Goal: Task Accomplishment & Management: Complete application form

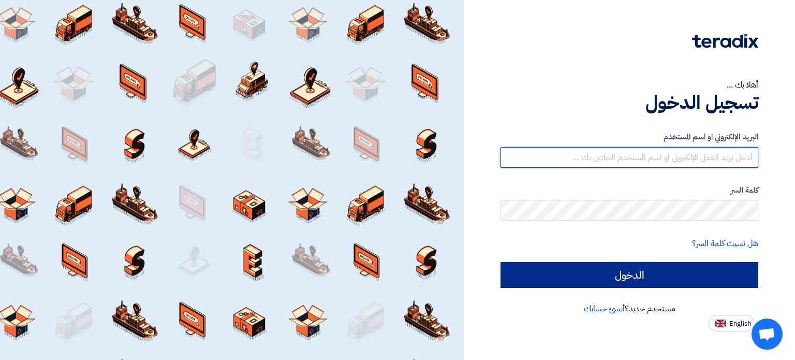
type input "[EMAIL_ADDRESS][DOMAIN_NAME]"
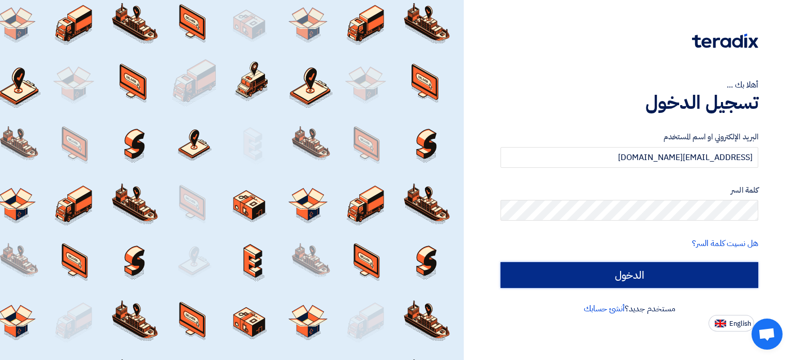
click at [669, 278] on input "الدخول" at bounding box center [629, 275] width 258 height 26
type input "Sign in"
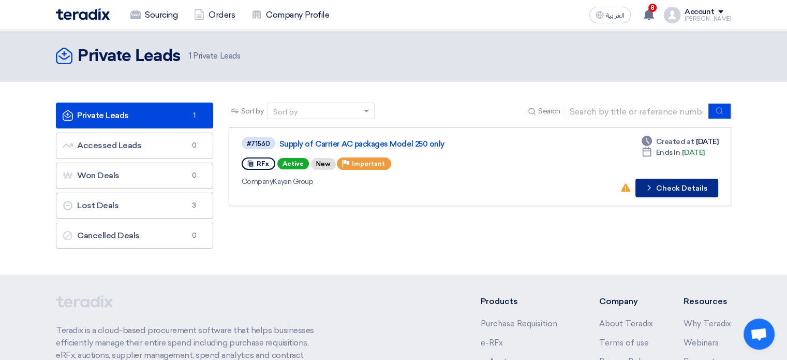
click at [670, 188] on button "Check details Check Details" at bounding box center [676, 187] width 83 height 19
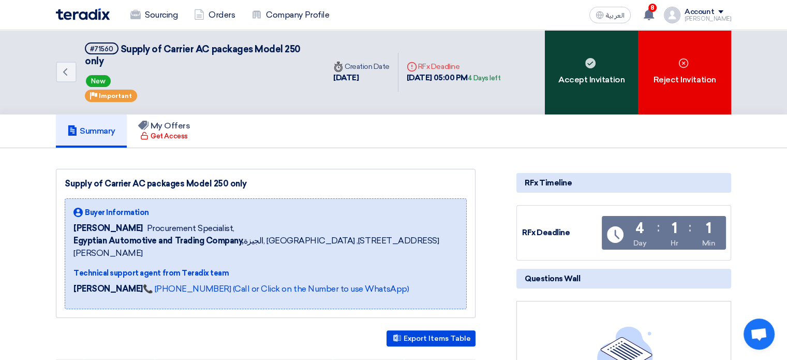
click at [567, 69] on div "Accept Invitation" at bounding box center [591, 72] width 93 height 84
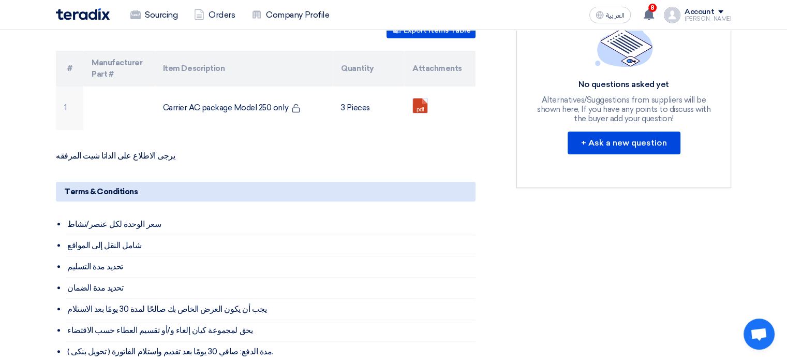
scroll to position [310, 0]
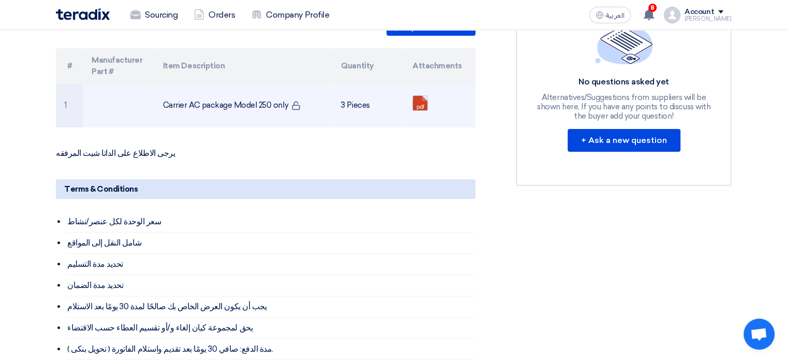
click at [417, 96] on link at bounding box center [454, 127] width 83 height 62
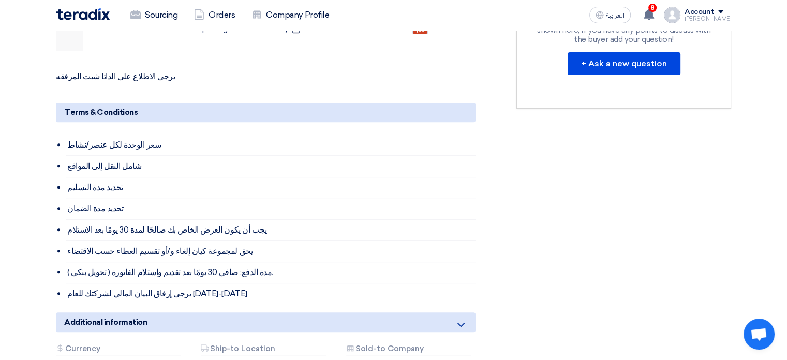
scroll to position [362, 0]
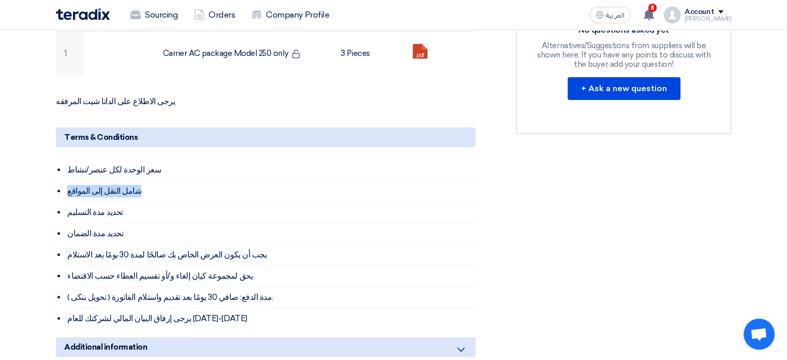
drag, startPoint x: 67, startPoint y: 177, endPoint x: 123, endPoint y: 178, distance: 55.9
click at [123, 181] on li "شامل النقل إلى المواقع" at bounding box center [270, 191] width 409 height 21
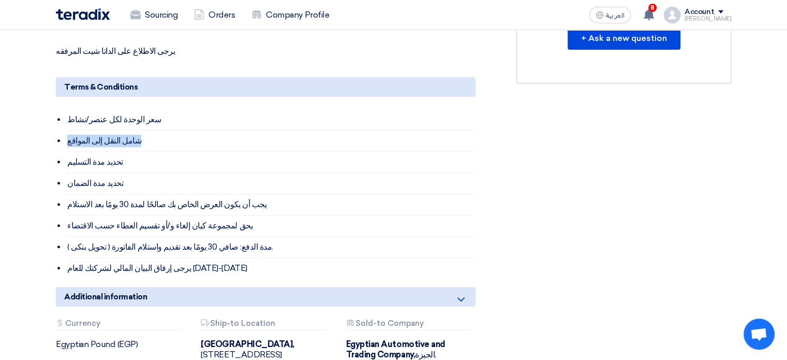
scroll to position [414, 0]
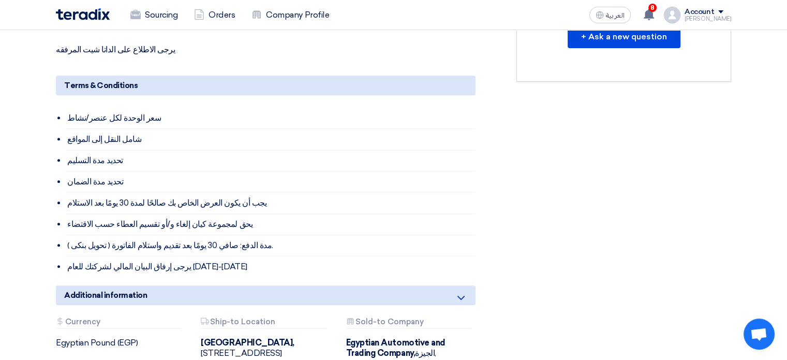
click at [106, 171] on li "تحديد مدة الضمان" at bounding box center [270, 181] width 409 height 21
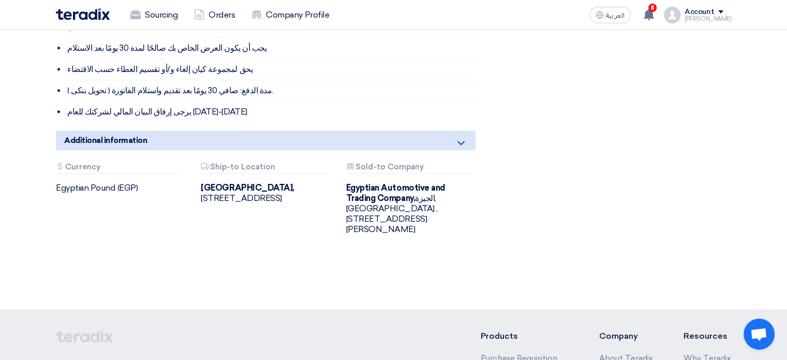
scroll to position [569, 0]
drag, startPoint x: 204, startPoint y: 193, endPoint x: 207, endPoint y: 200, distance: 7.2
click at [207, 200] on div "Audi Center Cairo, القاهرة, Egypt ,Ring Road, Showrooms District, Land no.4, Fi…" at bounding box center [265, 192] width 129 height 21
click at [127, 182] on div "Attachments Currency Egyptian Pound (EGP)" at bounding box center [120, 198] width 145 height 72
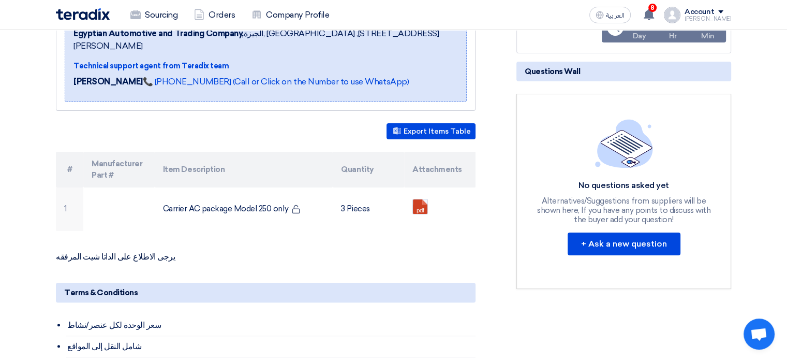
scroll to position [0, 0]
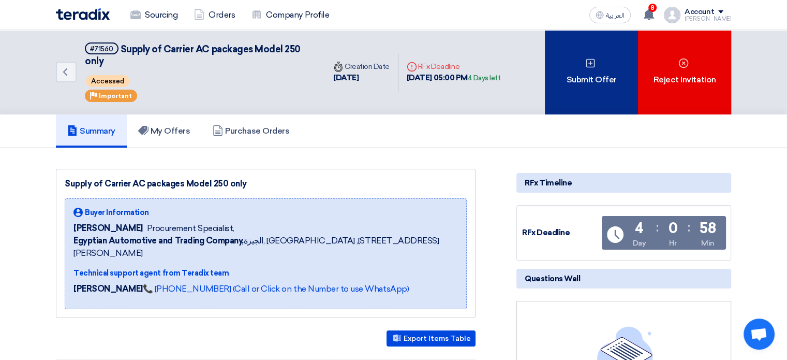
click at [576, 79] on div "Submit Offer" at bounding box center [591, 72] width 93 height 84
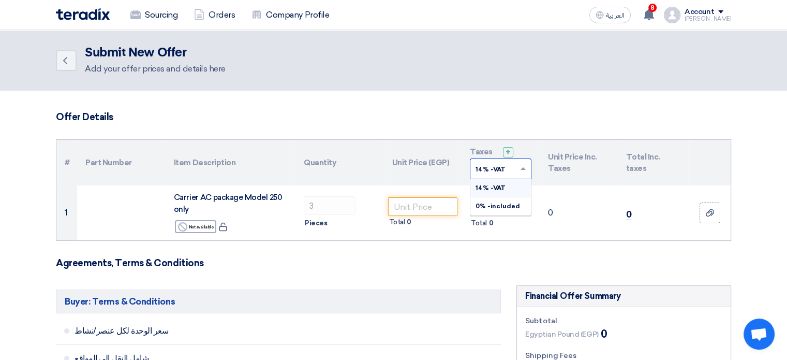
click at [521, 165] on span at bounding box center [524, 168] width 13 height 9
click at [516, 208] on div "0% -included" at bounding box center [500, 206] width 61 height 18
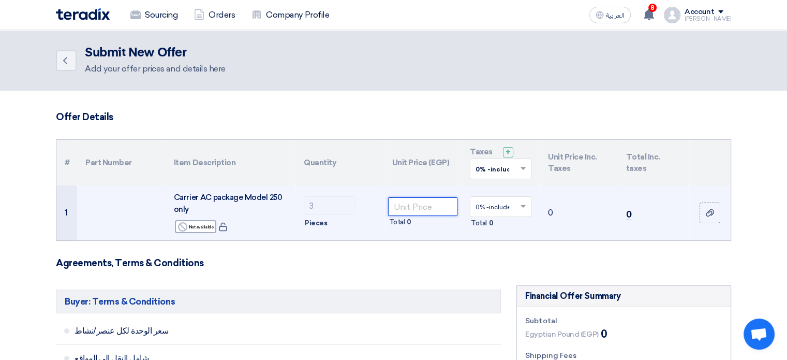
click at [426, 206] on input "number" at bounding box center [423, 206] width 70 height 19
type input "836000"
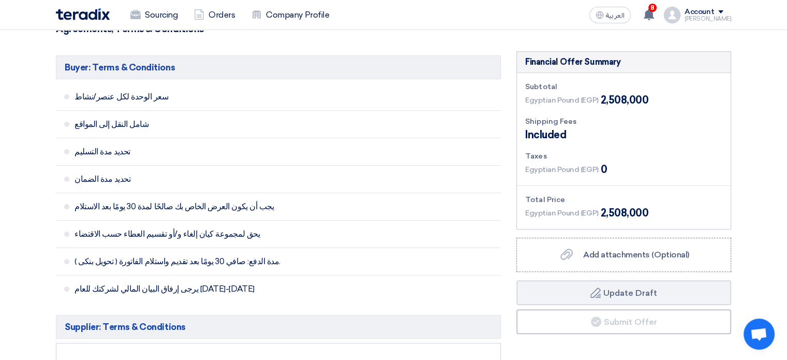
scroll to position [310, 0]
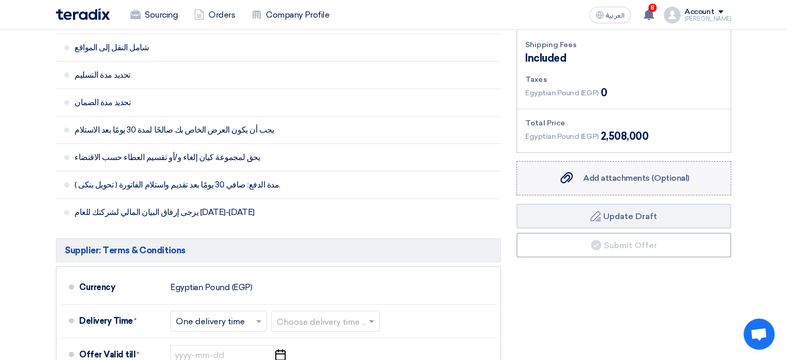
click at [570, 177] on use at bounding box center [566, 177] width 12 height 11
click at [0, 0] on input "Add attachments (Optional) Add attachments (Optional)" at bounding box center [0, 0] width 0 height 0
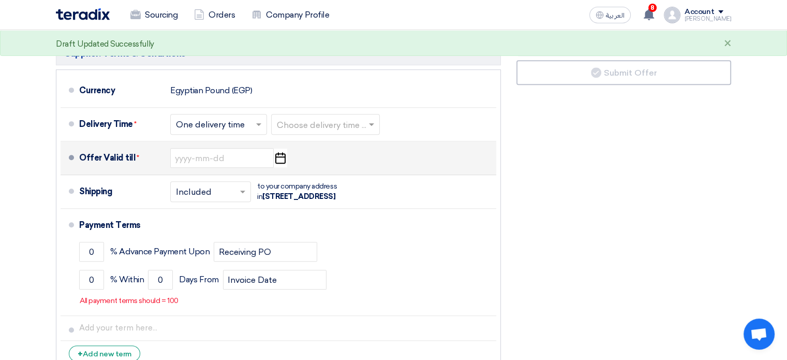
scroll to position [517, 0]
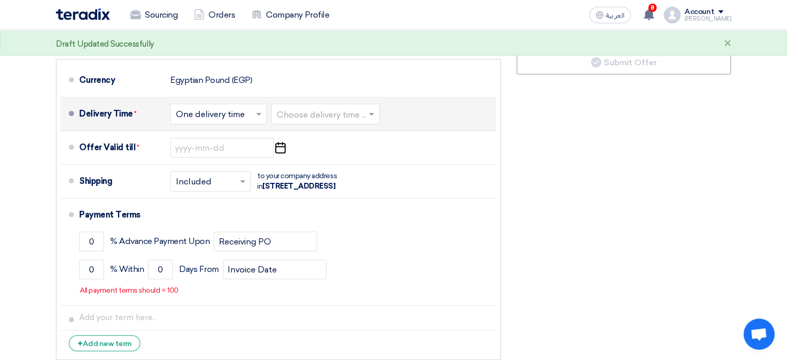
click at [344, 121] on div "Choose delivery time ..." at bounding box center [325, 113] width 109 height 21
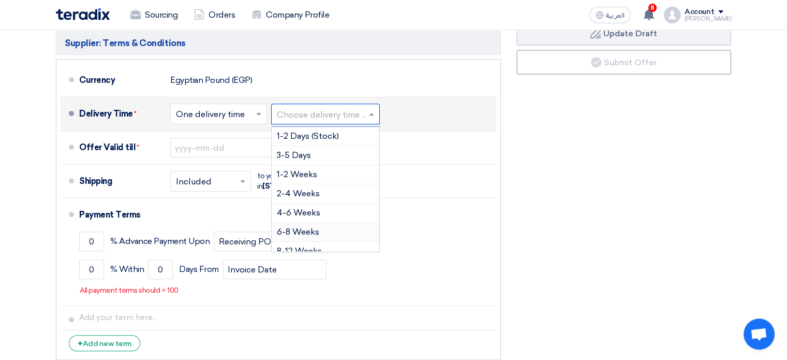
click at [340, 232] on div "6-8 Weeks" at bounding box center [326, 231] width 108 height 19
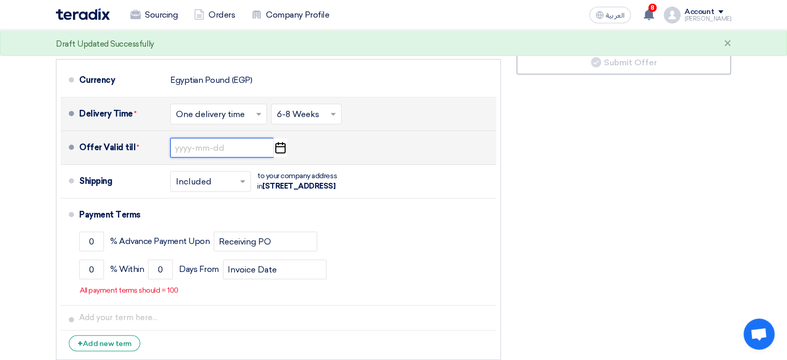
click at [265, 148] on input at bounding box center [221, 148] width 103 height 20
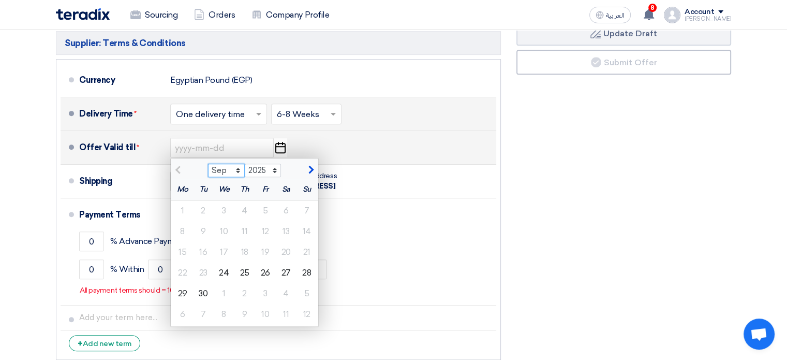
click at [240, 163] on select "Sep Oct Nov Dec" at bounding box center [226, 169] width 37 height 13
select select "10"
click at [208, 163] on select "Sep Oct Nov Dec" at bounding box center [226, 169] width 37 height 13
click at [222, 208] on div "1" at bounding box center [224, 210] width 21 height 21
type input "10/1/2025"
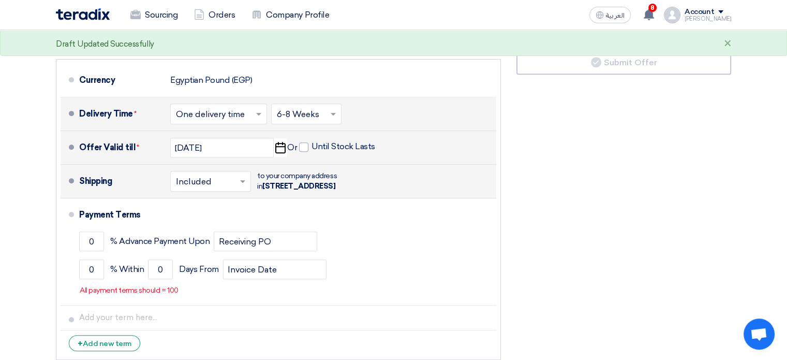
click at [228, 188] on input "text" at bounding box center [211, 182] width 70 height 15
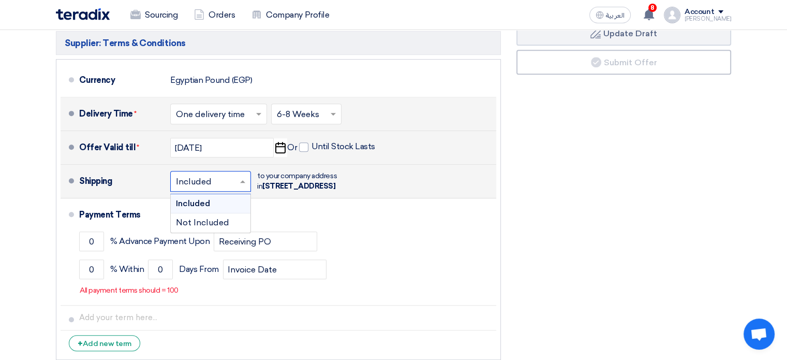
click at [228, 188] on input "text" at bounding box center [211, 182] width 70 height 15
click at [246, 179] on div "× Included ×" at bounding box center [210, 181] width 81 height 21
click at [245, 186] on span at bounding box center [243, 181] width 13 height 10
click at [246, 186] on span at bounding box center [243, 181] width 13 height 10
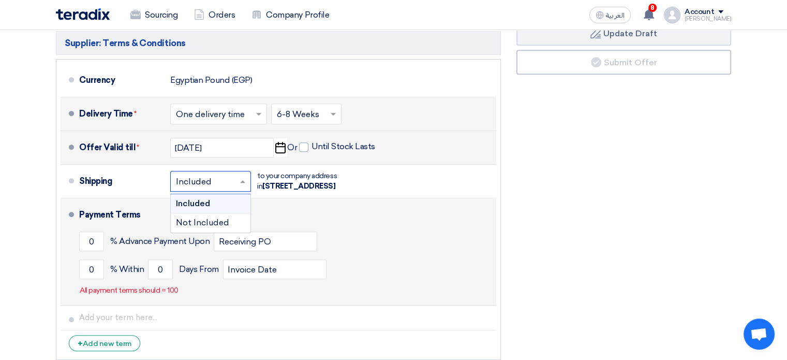
click at [360, 227] on div "Payment Terms" at bounding box center [281, 214] width 405 height 25
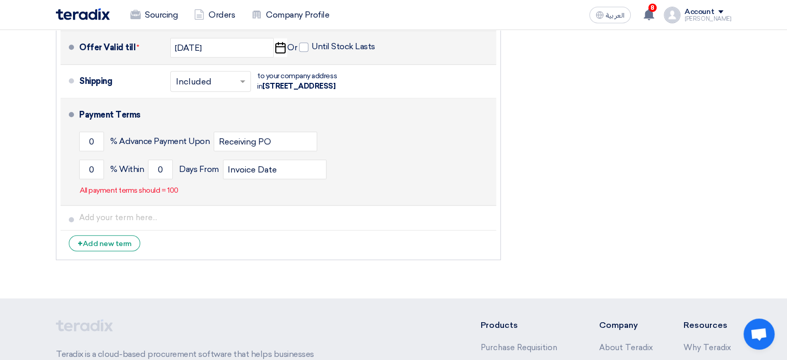
scroll to position [621, 0]
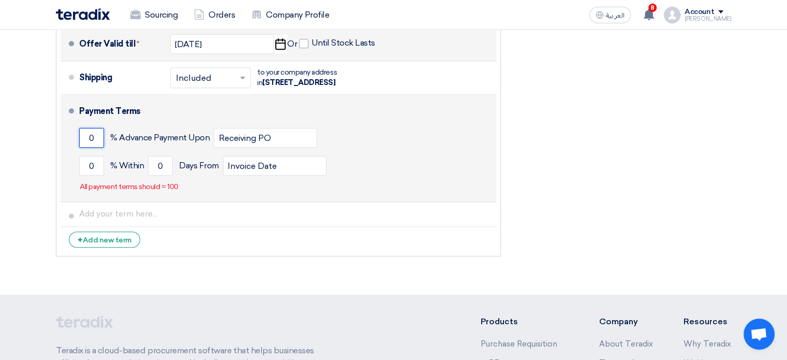
click at [95, 147] on input "0" at bounding box center [91, 138] width 25 height 20
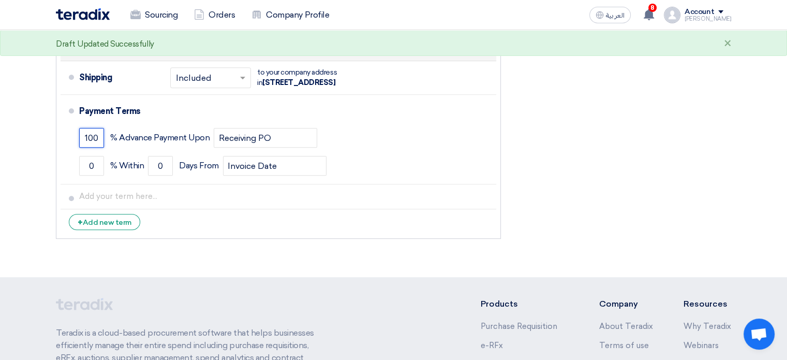
type input "100"
click at [229, 234] on li "+ Add new term" at bounding box center [279, 221] width 436 height 25
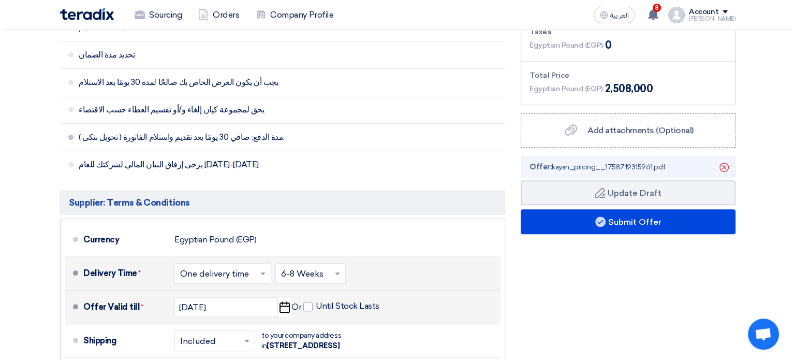
scroll to position [259, 0]
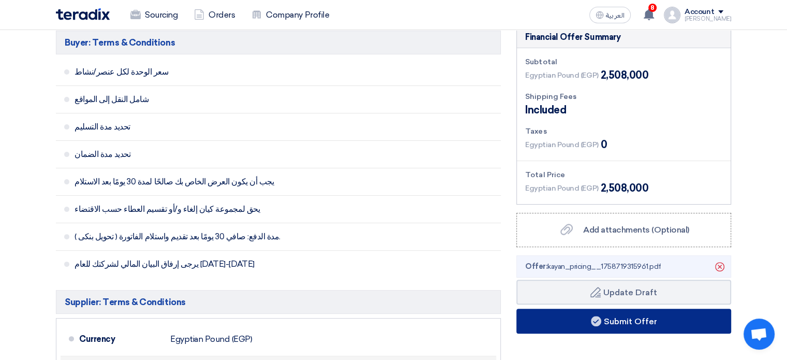
click at [607, 323] on button "Submit Offer" at bounding box center [623, 320] width 215 height 25
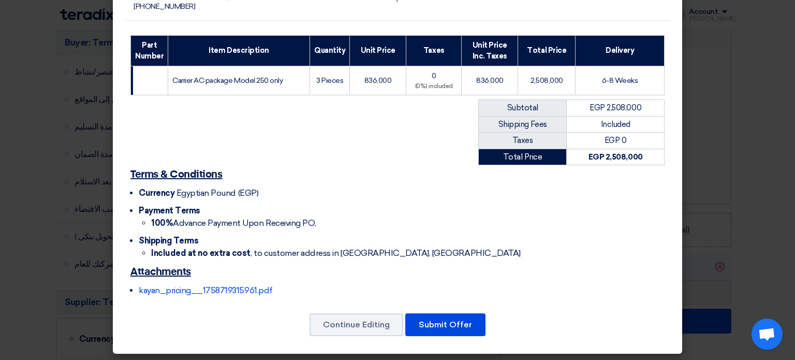
scroll to position [144, 0]
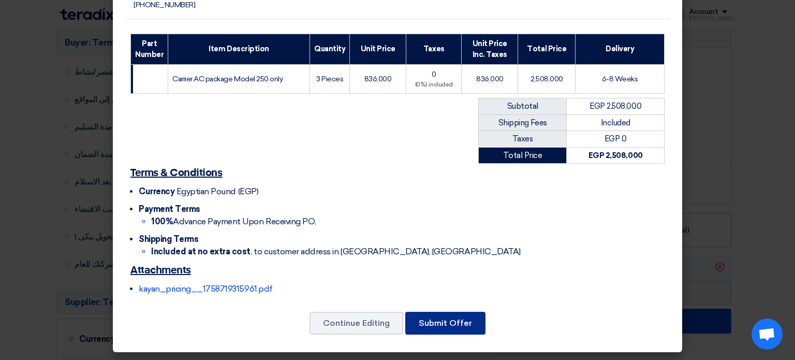
click at [428, 315] on button "Submit Offer" at bounding box center [445, 322] width 80 height 23
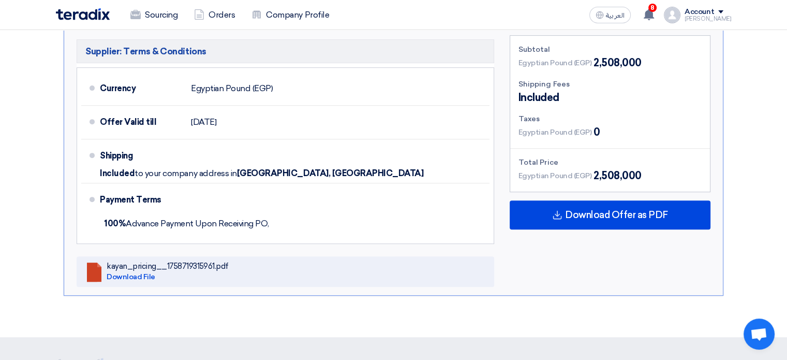
scroll to position [401, 0]
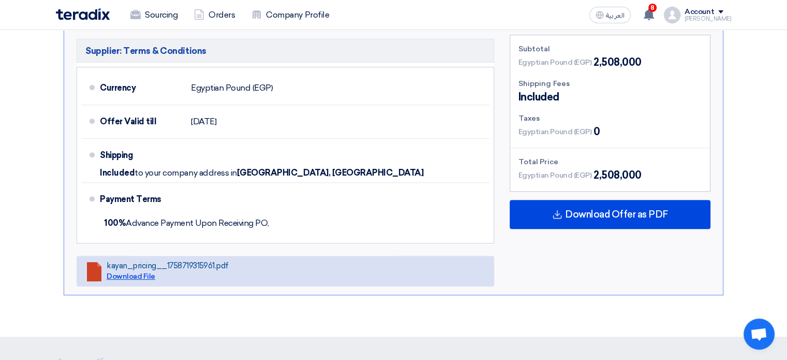
click at [141, 272] on link "Download File" at bounding box center [131, 276] width 49 height 9
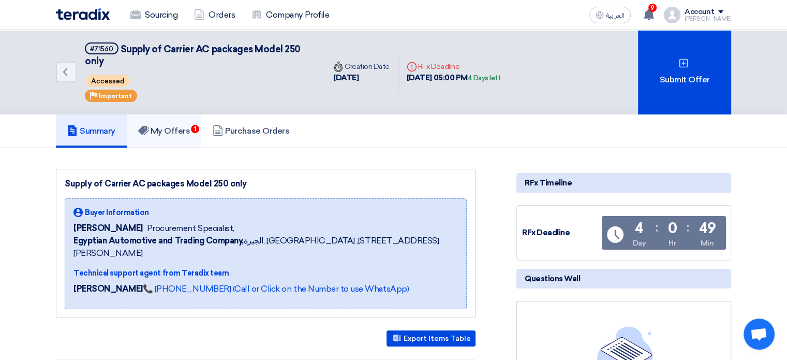
click at [154, 136] on link "My Offers 1" at bounding box center [164, 130] width 75 height 33
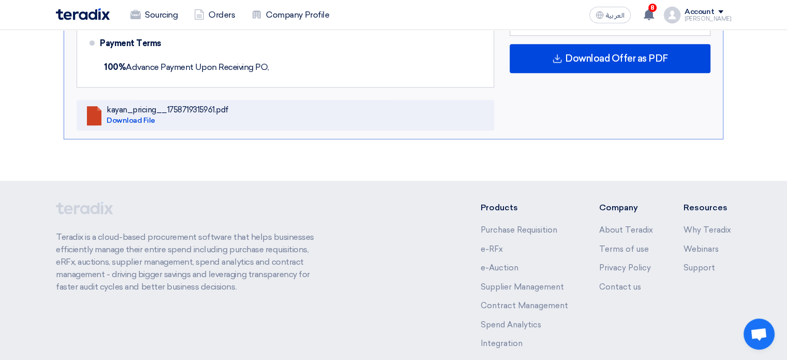
scroll to position [350, 0]
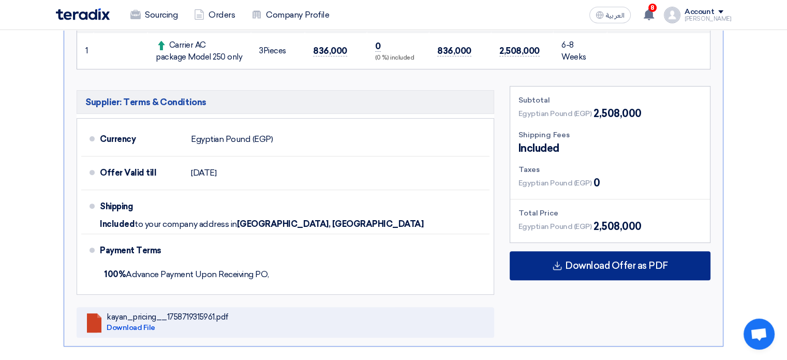
click at [547, 266] on div "Download Offer as PDF" at bounding box center [610, 265] width 201 height 29
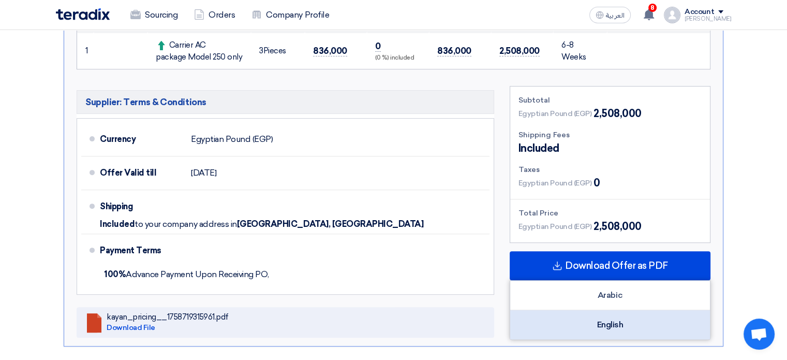
click at [612, 322] on div "English" at bounding box center [610, 324] width 200 height 29
